Goal: Use online tool/utility: Use online tool/utility

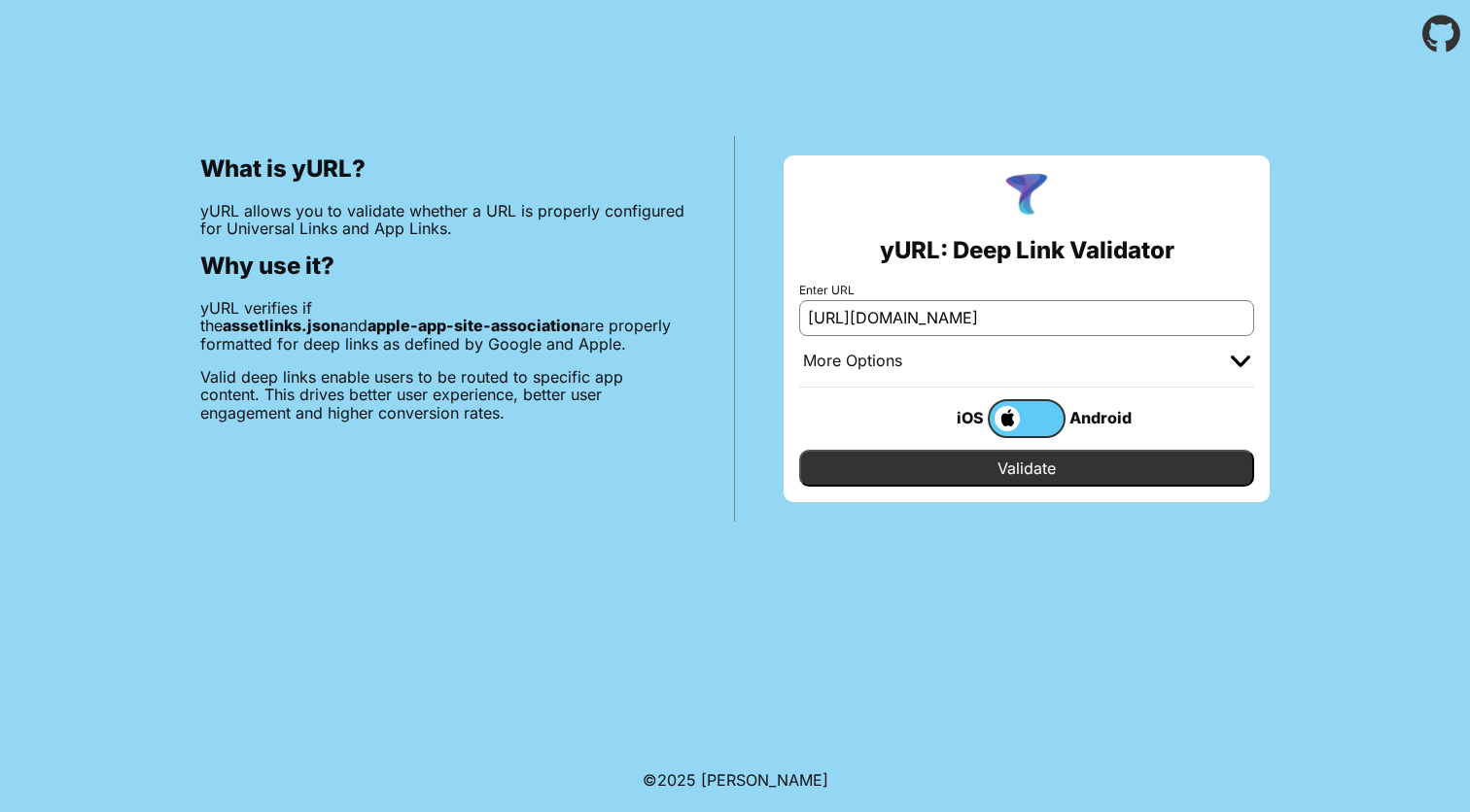
scroll to position [0, 524]
type input "[URL][DOMAIN_NAME]"
click at [1024, 459] on input "Validate" at bounding box center [1027, 468] width 455 height 37
click at [881, 312] on input "https://mixr.co.uk/hello?utm_source=newsletter&utm_medium=email&utm_campaign=19…" at bounding box center [1027, 317] width 455 height 35
paste input "https://mixr.co.uk/hello?utm_source=newsletter&utm_medium=email&utm_campaign=19…"
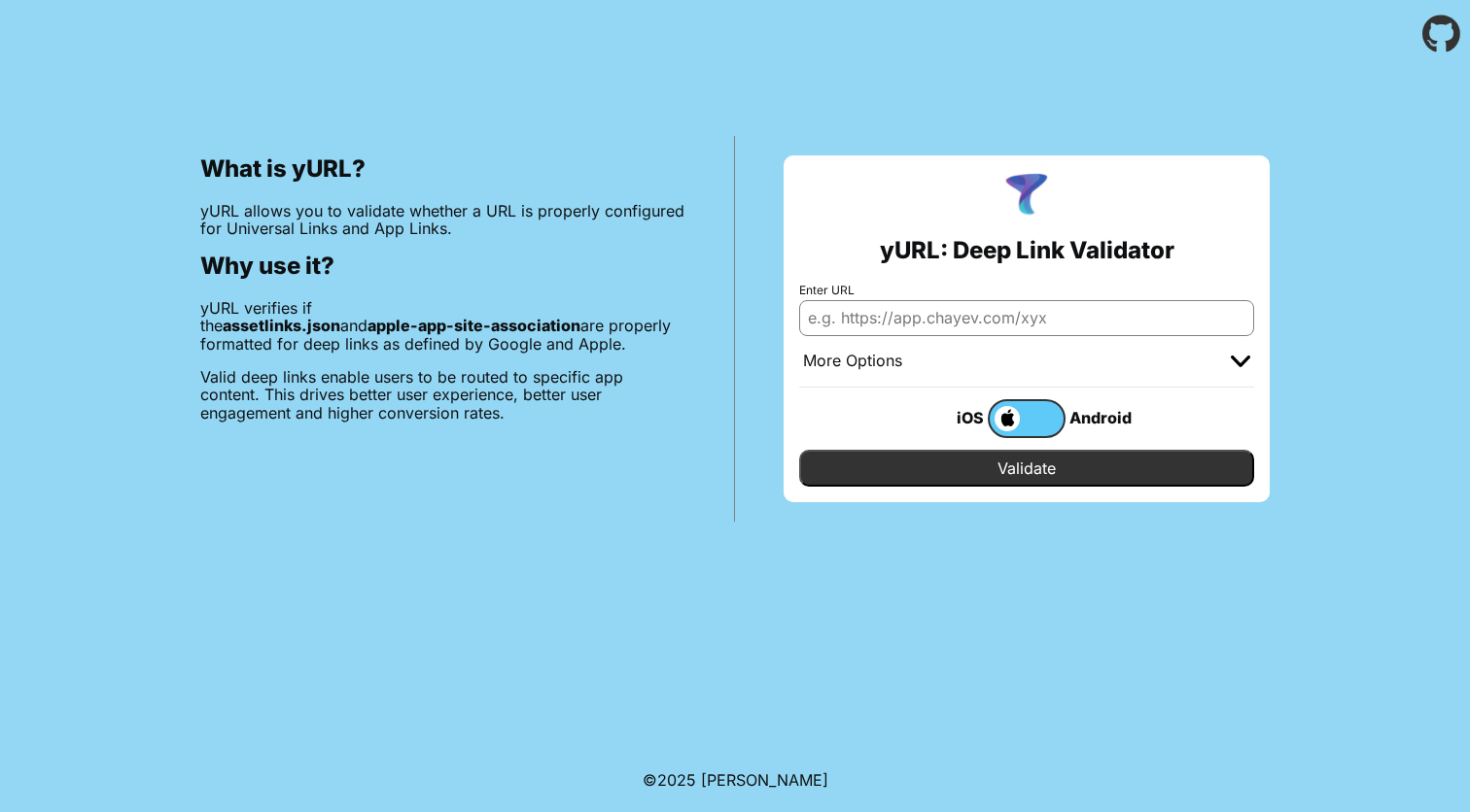
type input "https://mixr.co.uk/hello?utm_source=newsletter&utm_medium=email&utm_campaign=19…"
click at [1043, 421] on label at bounding box center [1027, 418] width 78 height 38
click at [0, 0] on input "checkbox" at bounding box center [0, 0] width 0 height 0
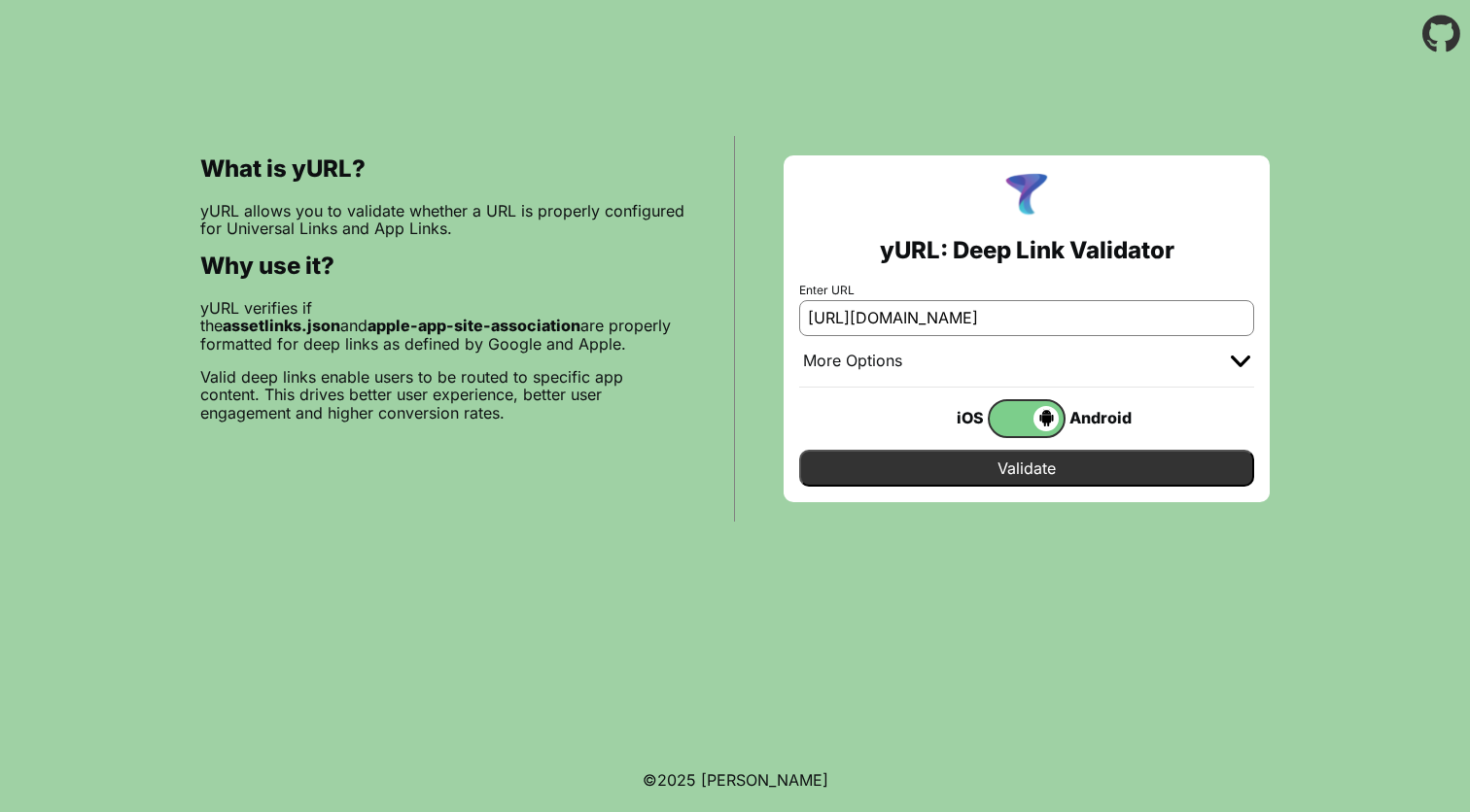
click at [1019, 419] on span at bounding box center [1025, 419] width 69 height 26
click at [0, 0] on input "checkbox" at bounding box center [0, 0] width 0 height 0
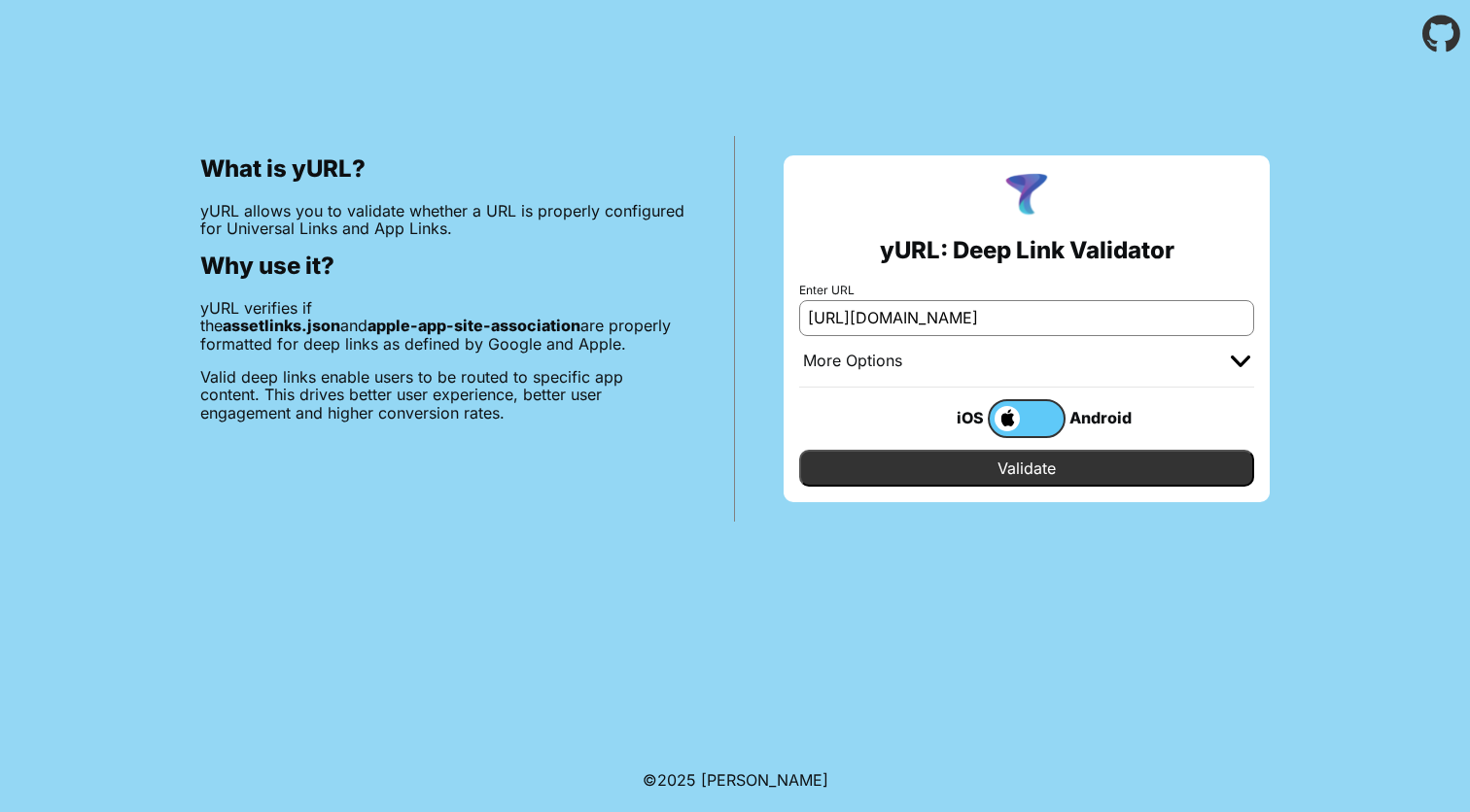
click at [1024, 469] on input "Validate" at bounding box center [1027, 468] width 455 height 37
click at [948, 328] on input "[URL][DOMAIN_NAME]" at bounding box center [1027, 317] width 455 height 35
paste input "[URL][DOMAIN_NAME]"
type input "[URL][DOMAIN_NAME]"
click at [972, 315] on input "[URL][DOMAIN_NAME]" at bounding box center [1027, 317] width 455 height 35
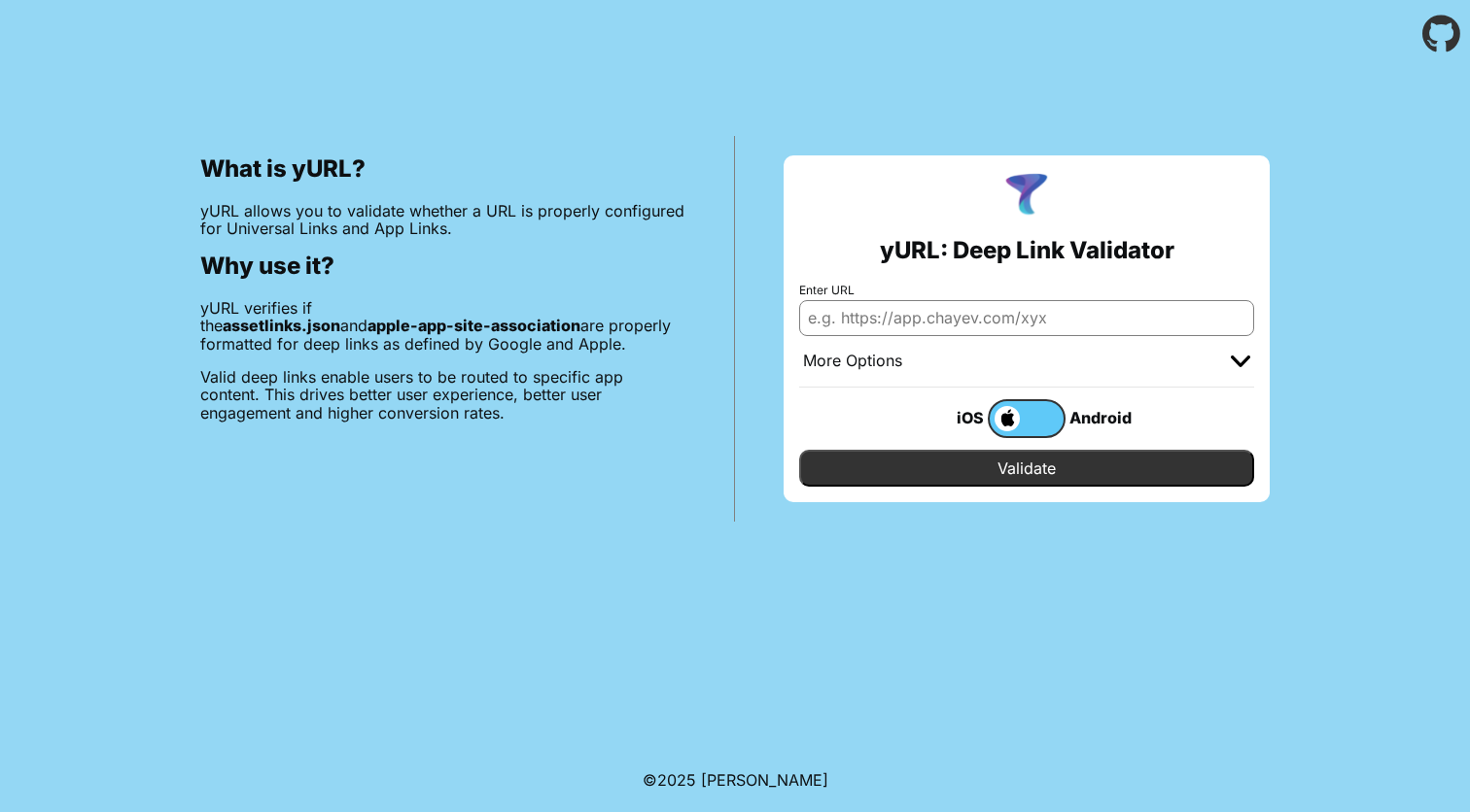
paste input "https://mixr.co.uk/hello"
type input "https://mixr.co.uk/hello"
click at [1005, 469] on input "Validate" at bounding box center [1027, 468] width 455 height 37
click at [1027, 312] on input "https://mixr.co.uk/hello" at bounding box center [1027, 317] width 455 height 35
paste input "[URL][DOMAIN_NAME]"
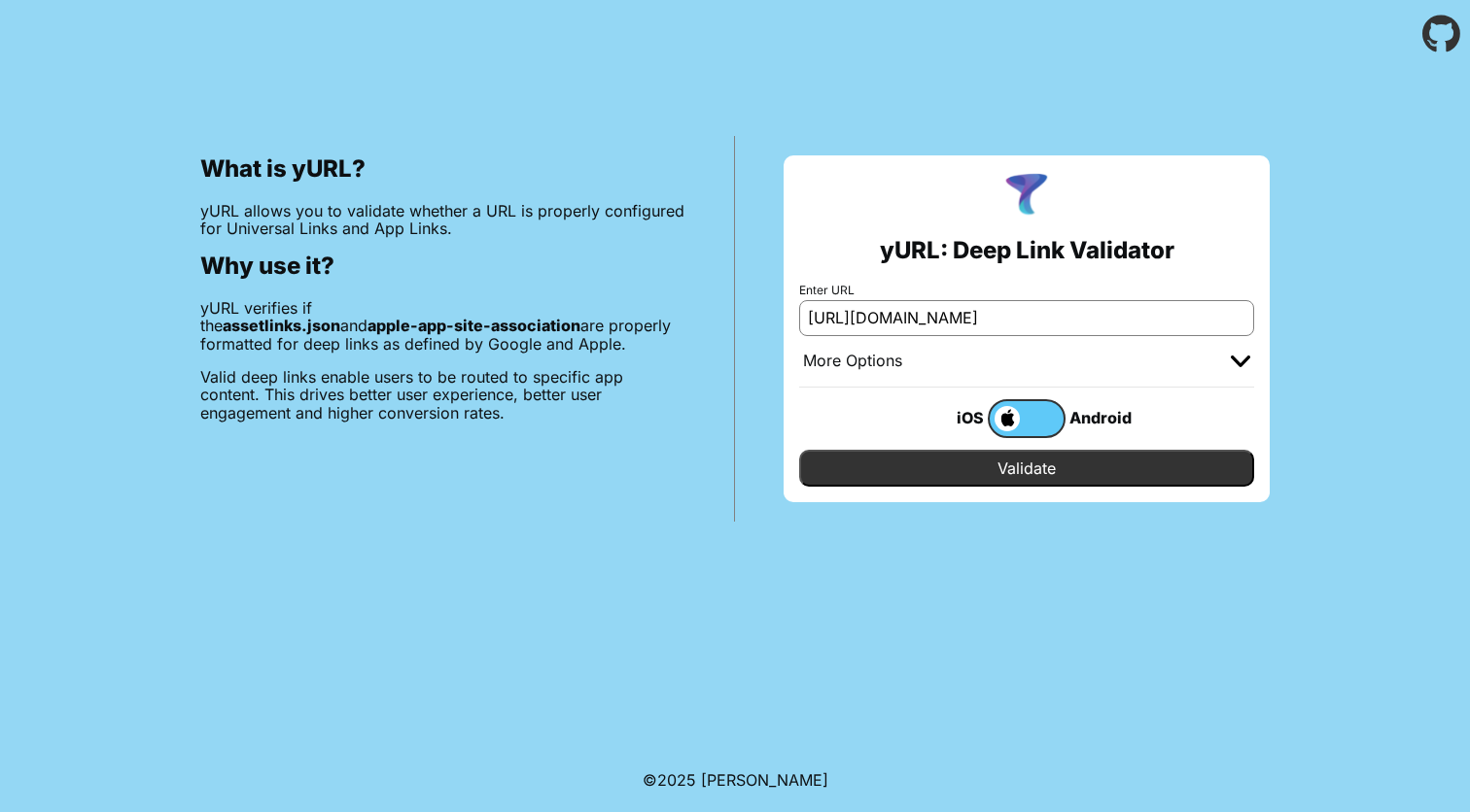
type input "[URL][DOMAIN_NAME]"
click at [1016, 458] on input "Validate" at bounding box center [1027, 468] width 455 height 37
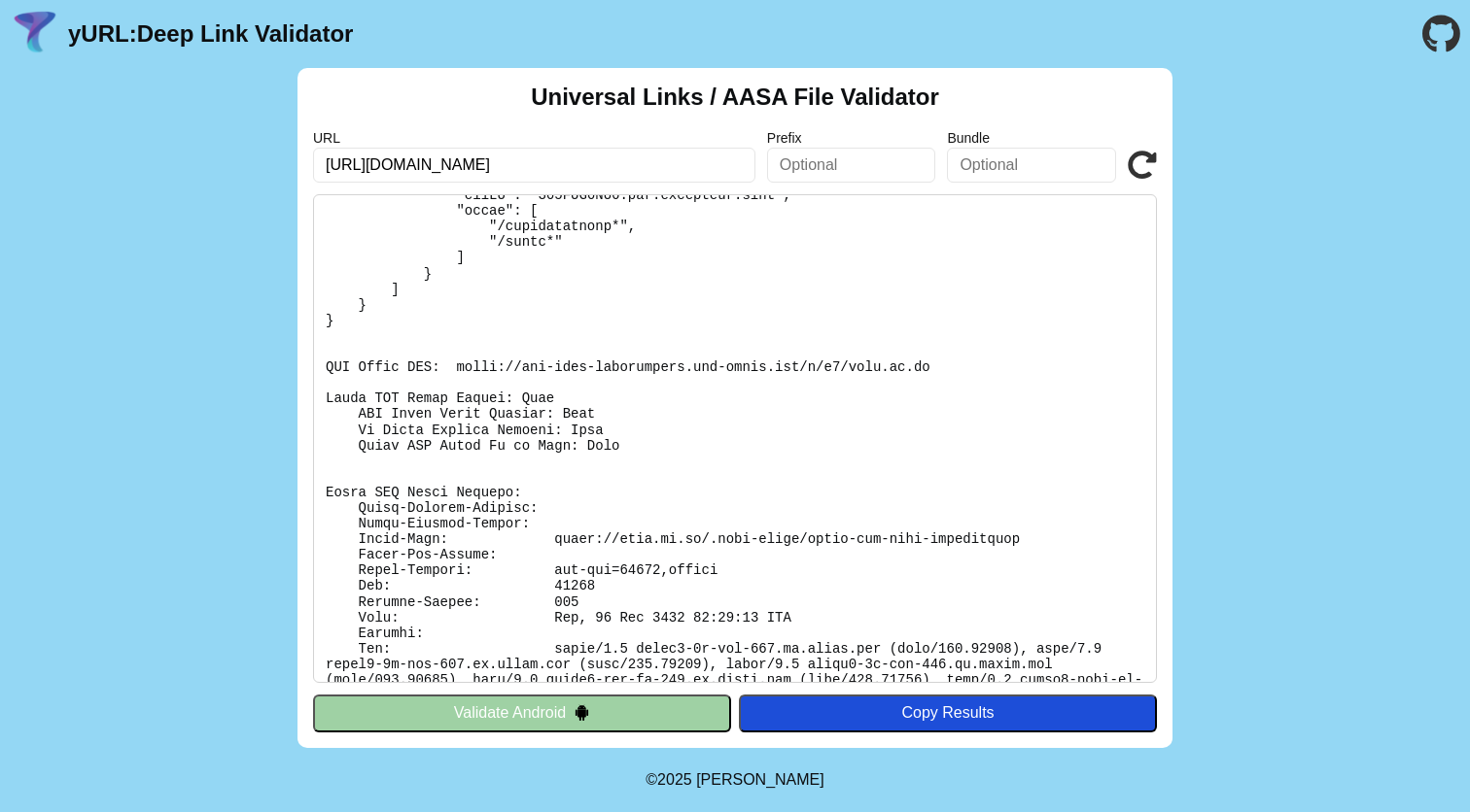
scroll to position [235, 0]
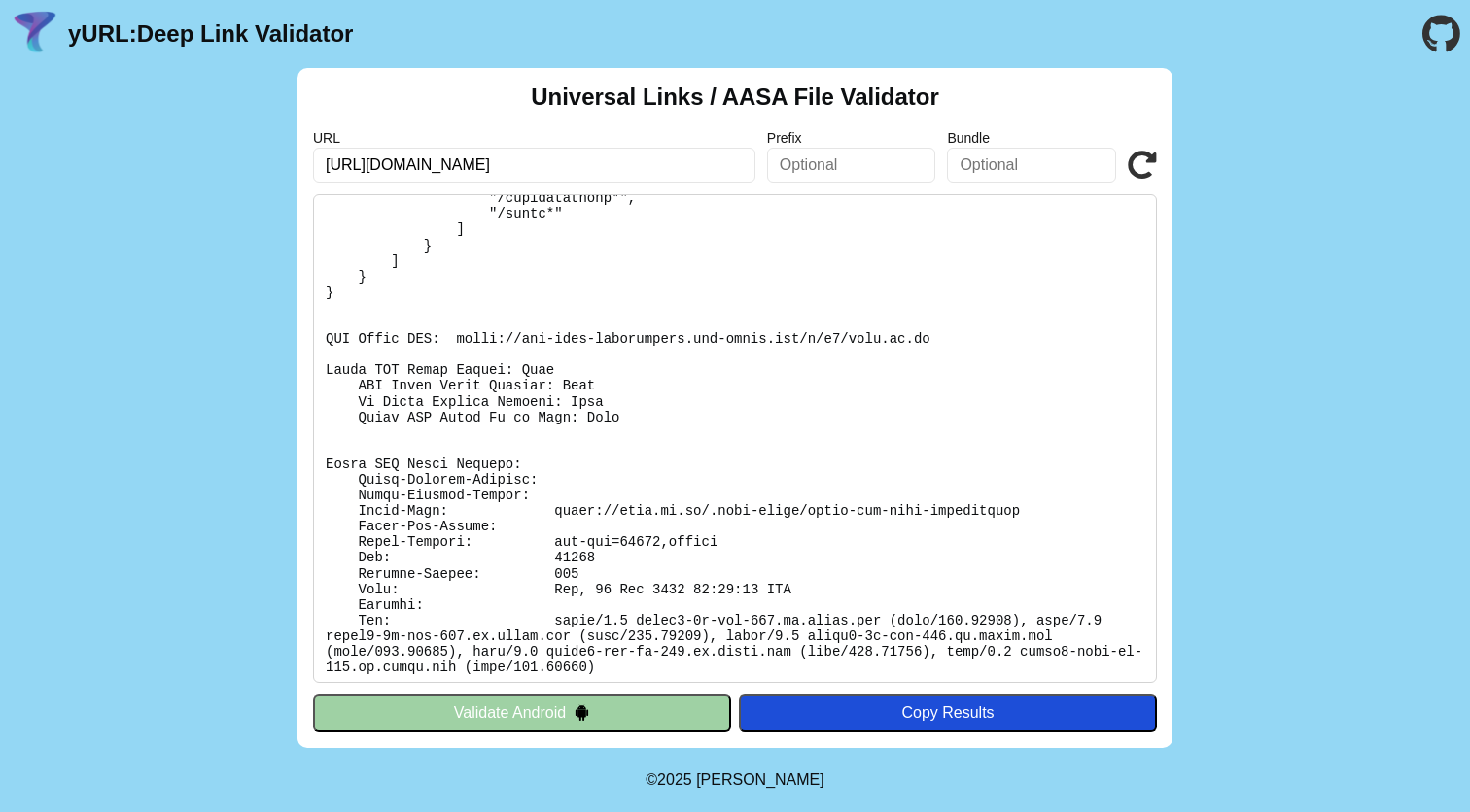
click at [657, 162] on input "https://mixr.co.uk/hello?utm_source=newsletter&utm_medium=email&utm_campaign=19…" at bounding box center [534, 165] width 442 height 35
type input "[URL][DOMAIN_NAME]"
click at [1147, 157] on icon at bounding box center [1143, 166] width 30 height 30
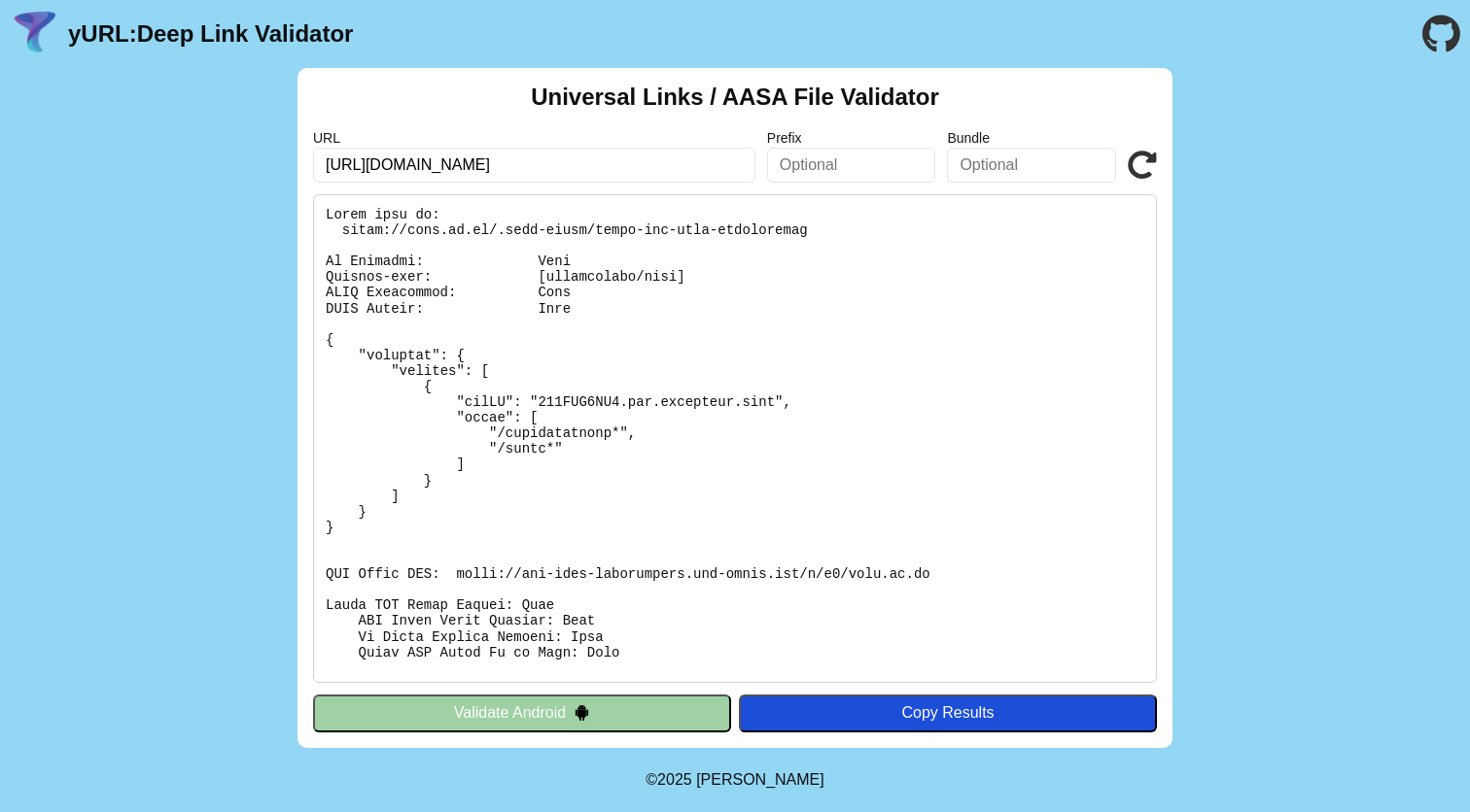
scroll to position [235, 0]
